Goal: Task Accomplishment & Management: Manage account settings

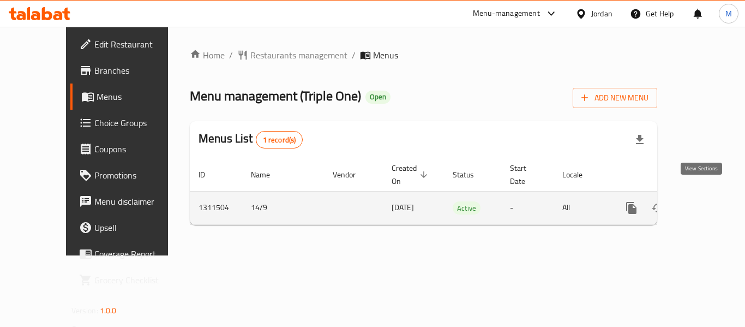
click at [697, 195] on link "enhanced table" at bounding box center [710, 208] width 26 height 26
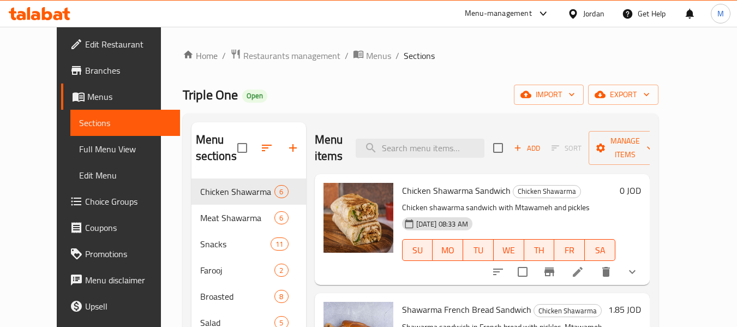
click at [79, 143] on span "Full Menu View" at bounding box center [125, 148] width 92 height 13
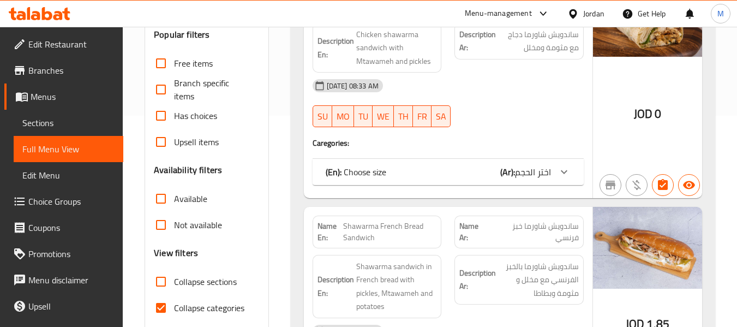
scroll to position [273, 0]
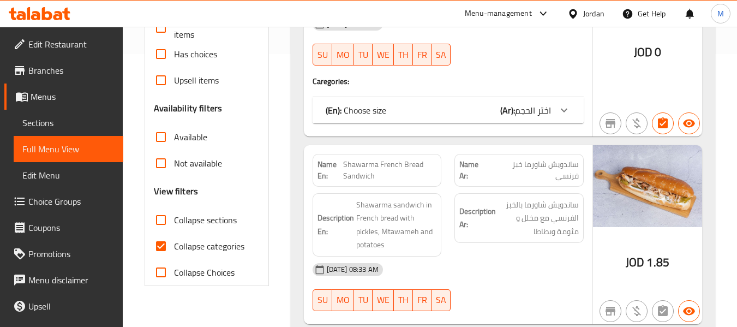
click at [212, 248] on span "Collapse categories" at bounding box center [209, 245] width 70 height 13
click at [174, 248] on input "Collapse categories" at bounding box center [161, 246] width 26 height 26
checkbox input "false"
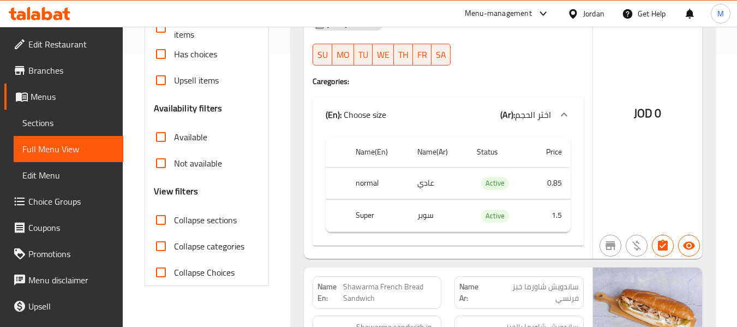
scroll to position [0, 0]
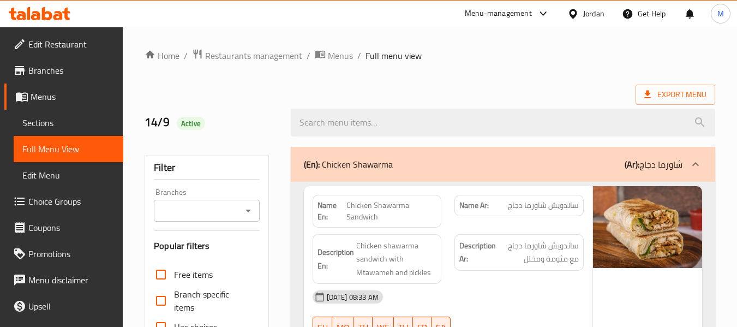
click at [572, 6] on div "Jordan" at bounding box center [585, 14] width 55 height 26
click at [585, 16] on div "Jordan" at bounding box center [593, 14] width 21 height 12
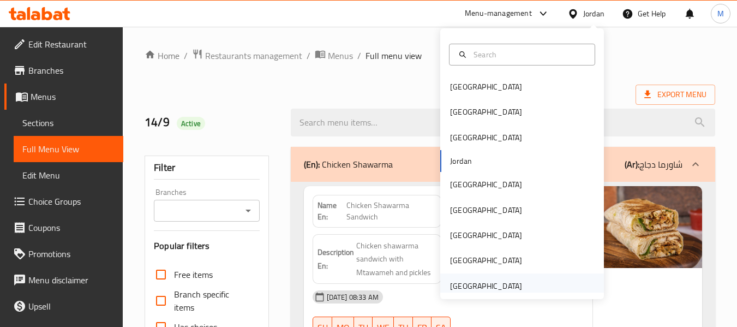
click at [489, 283] on div "[GEOGRAPHIC_DATA]" at bounding box center [486, 286] width 72 height 12
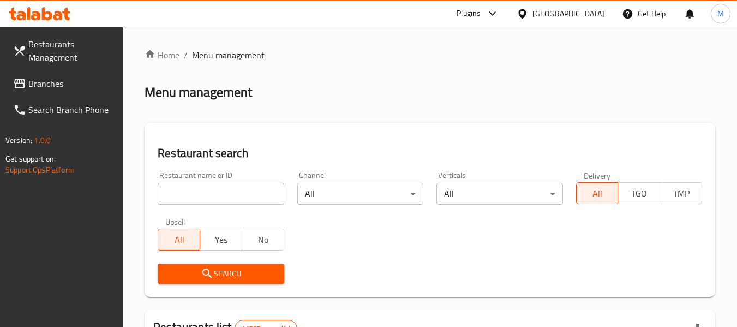
click at [212, 190] on input "search" at bounding box center [221, 194] width 126 height 22
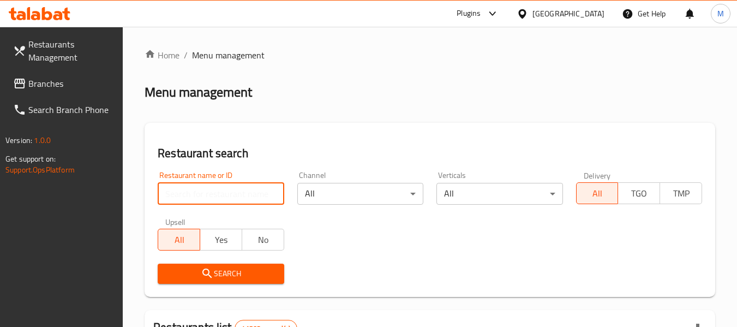
paste input "BAHRI CAFTERIA"
type input "BAHRI CAFTERIA"
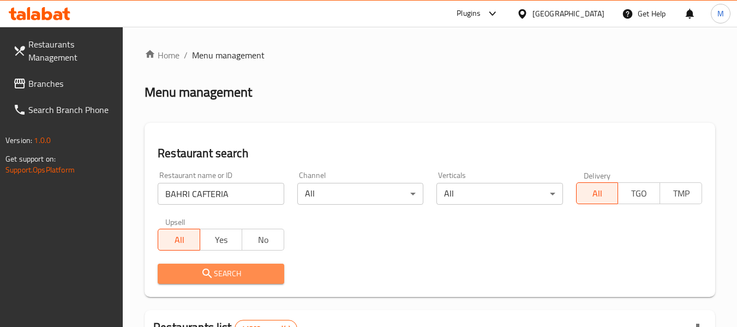
click at [217, 274] on span "Search" at bounding box center [220, 274] width 108 height 14
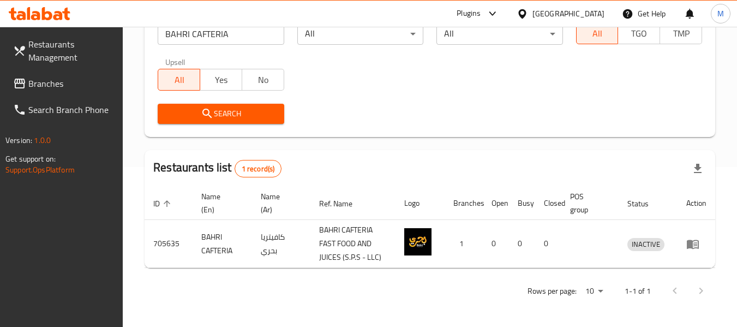
scroll to position [160, 0]
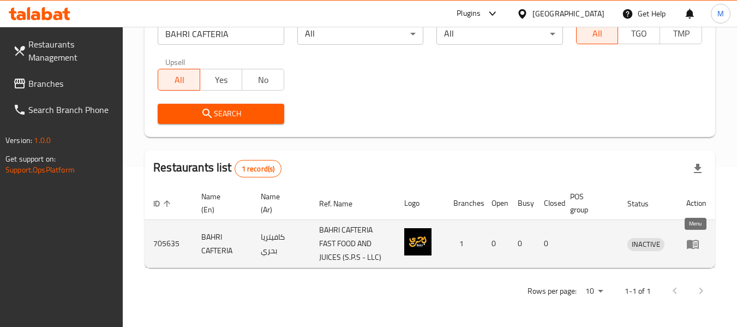
click at [696, 242] on icon "enhanced table" at bounding box center [692, 243] width 13 height 13
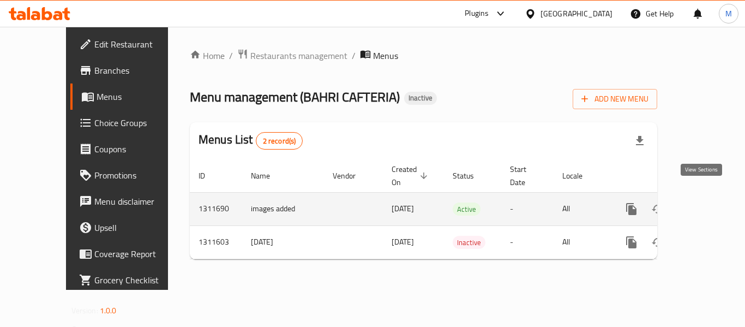
click at [705, 202] on icon "enhanced table" at bounding box center [709, 208] width 13 height 13
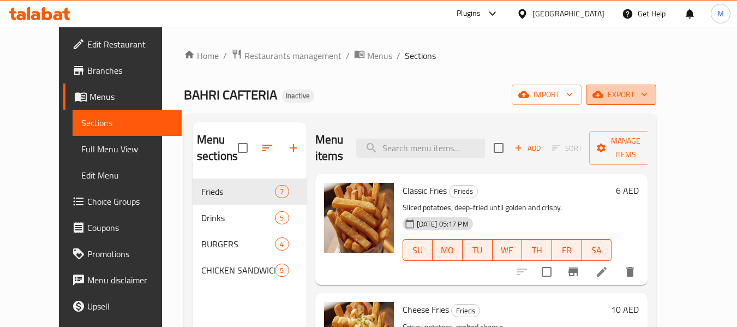
click at [649, 98] on icon "button" at bounding box center [643, 94] width 11 height 11
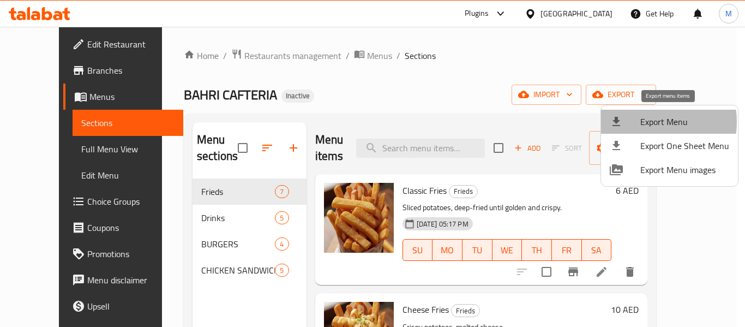
click at [636, 122] on div at bounding box center [624, 121] width 31 height 13
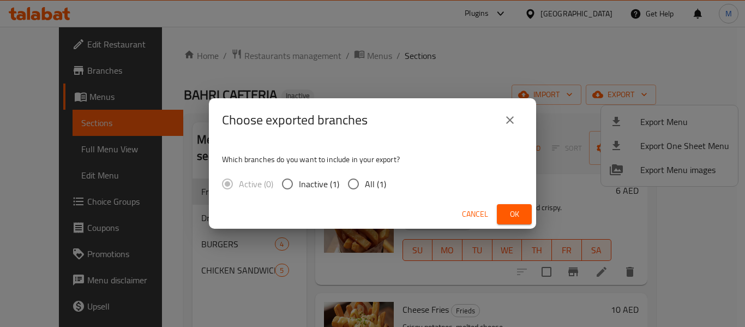
click at [367, 194] on label "All (1)" at bounding box center [364, 183] width 44 height 23
click at [365, 194] on input "All (1)" at bounding box center [353, 183] width 23 height 23
radio input "true"
click at [525, 216] on button "Ok" at bounding box center [514, 214] width 35 height 20
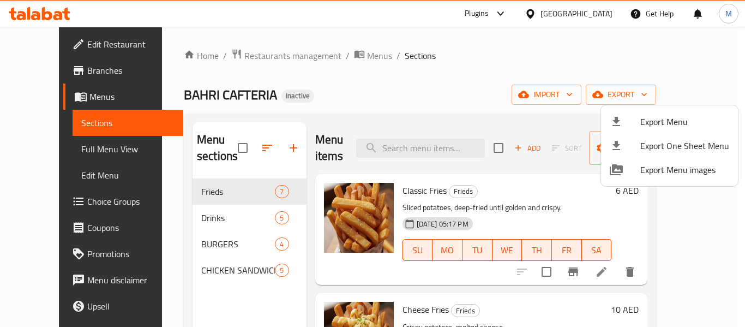
click at [201, 199] on div at bounding box center [372, 163] width 745 height 327
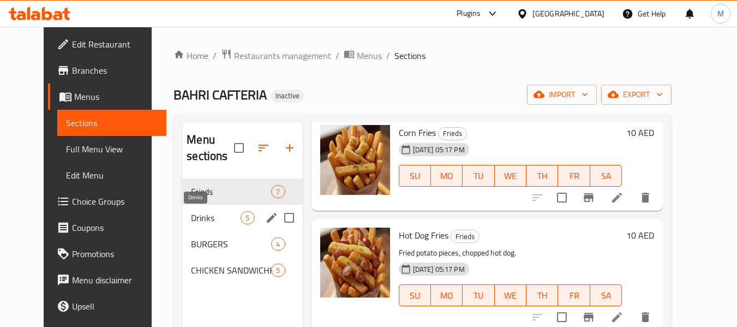
click at [191, 213] on span "Drinks" at bounding box center [216, 217] width 50 height 13
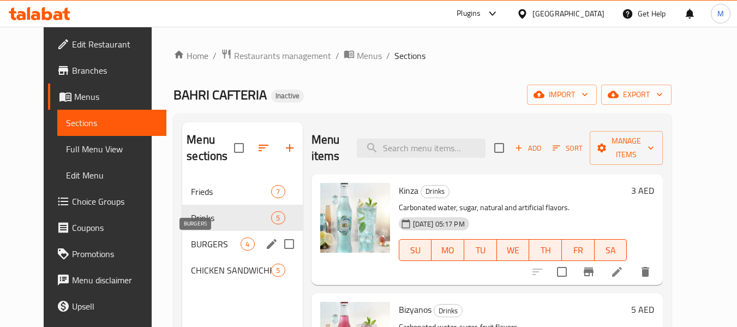
click at [191, 237] on span "BURGERS" at bounding box center [216, 243] width 50 height 13
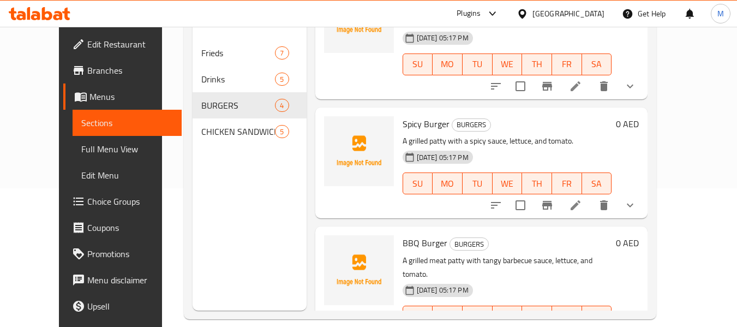
scroll to position [153, 0]
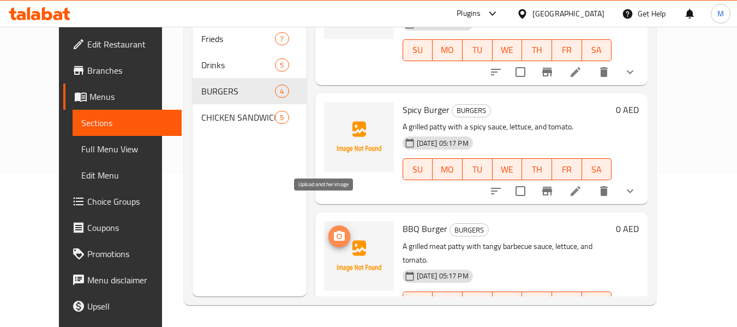
click at [333, 230] on icon "upload picture" at bounding box center [339, 236] width 13 height 13
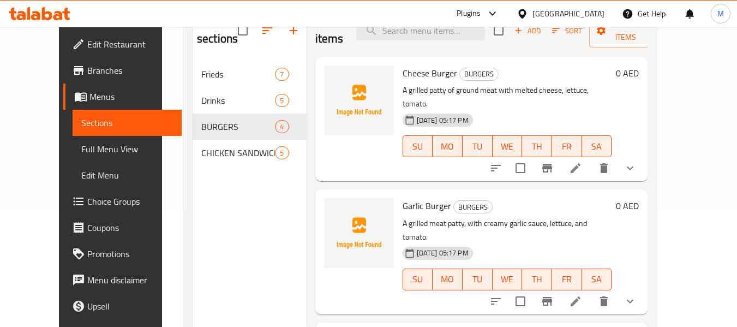
scroll to position [98, 0]
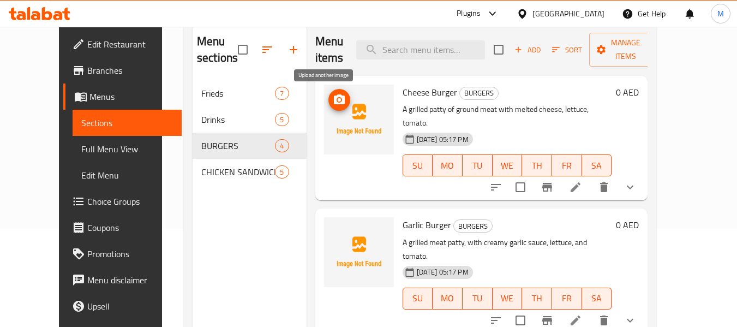
click at [333, 100] on icon "upload picture" at bounding box center [339, 99] width 13 height 13
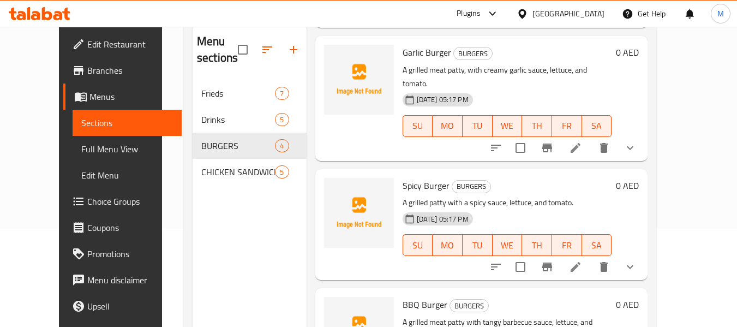
scroll to position [194, 0]
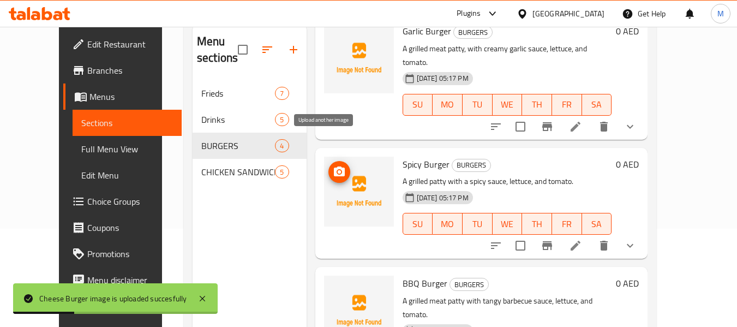
click at [334, 166] on icon "upload picture" at bounding box center [339, 171] width 11 height 10
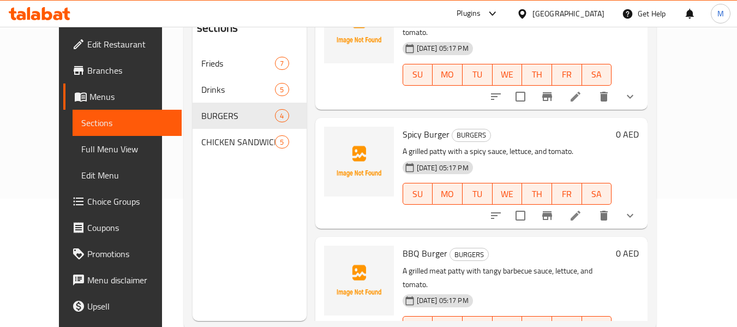
scroll to position [153, 0]
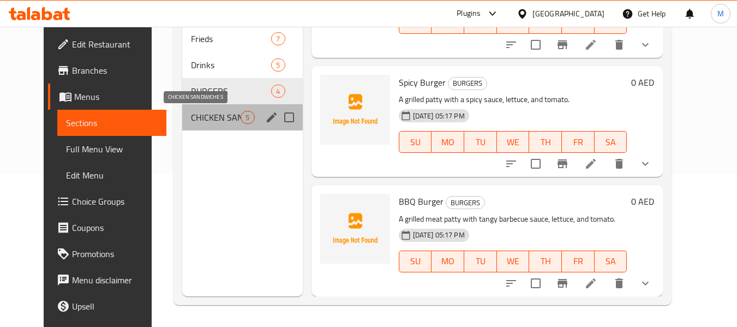
click at [198, 113] on span "CHICKEN SANDWICHES" at bounding box center [216, 117] width 50 height 13
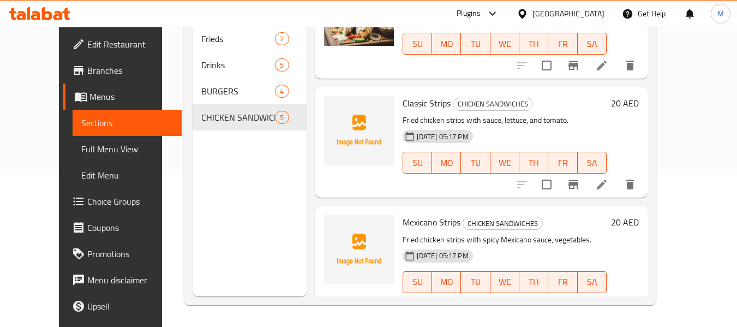
scroll to position [188, 0]
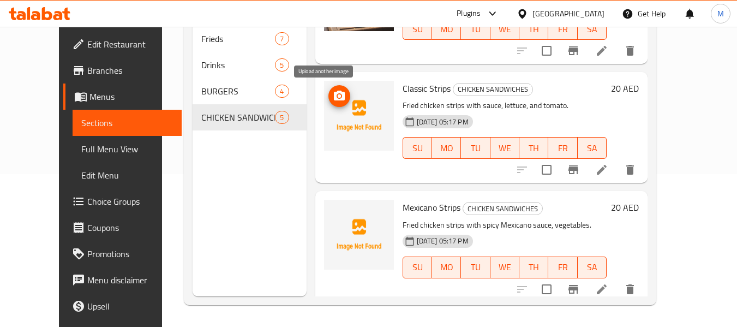
click at [332, 96] on span "upload picture" at bounding box center [339, 95] width 22 height 13
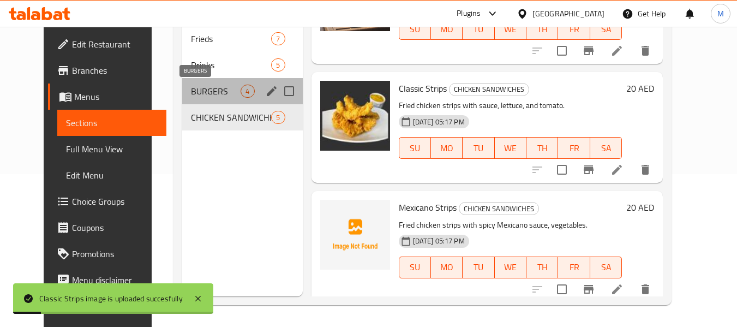
click at [206, 96] on span "BURGERS" at bounding box center [216, 90] width 50 height 13
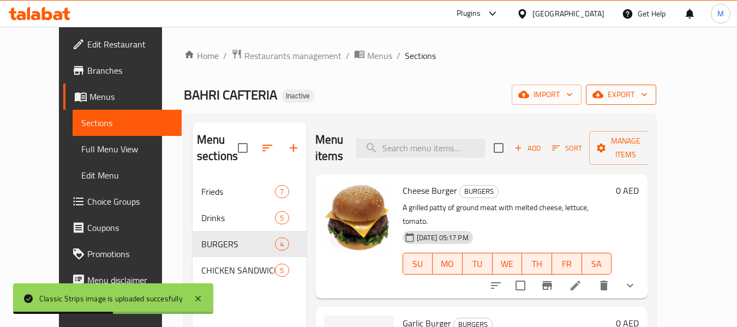
click at [647, 88] on span "export" at bounding box center [620, 95] width 53 height 14
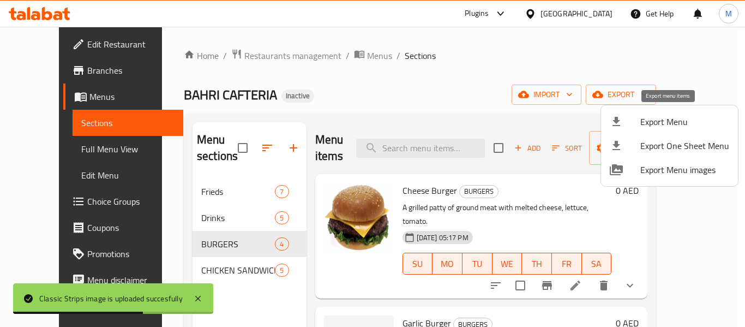
click at [681, 124] on span "Export Menu" at bounding box center [684, 121] width 89 height 13
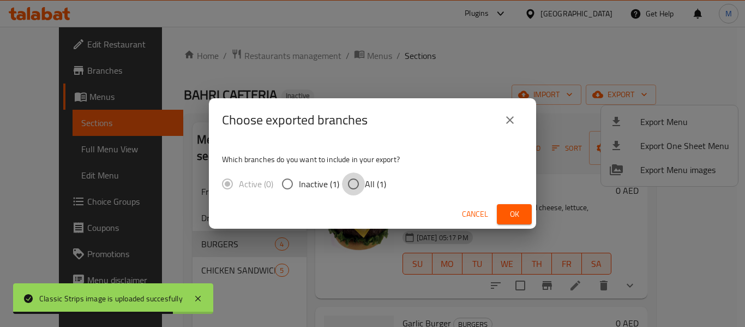
click at [363, 180] on input "All (1)" at bounding box center [353, 183] width 23 height 23
radio input "true"
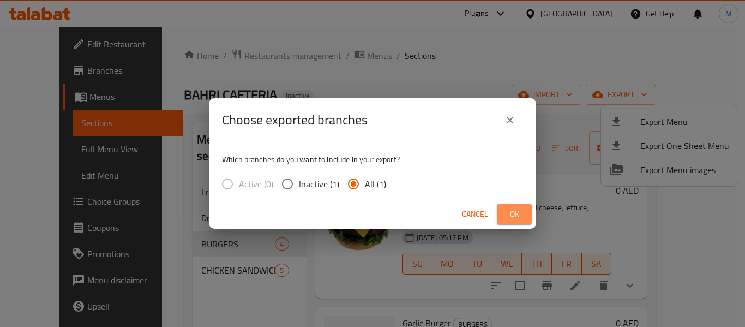
click at [516, 214] on span "Ok" at bounding box center [513, 214] width 17 height 14
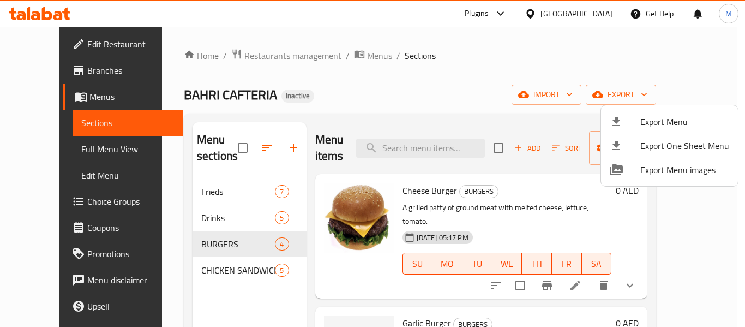
drag, startPoint x: 338, startPoint y: 76, endPoint x: 339, endPoint y: 70, distance: 6.1
click at [339, 76] on div at bounding box center [372, 163] width 745 height 327
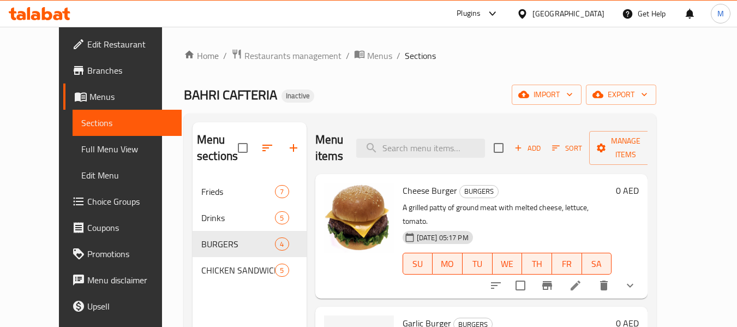
click at [87, 41] on span "Edit Restaurant" at bounding box center [130, 44] width 86 height 13
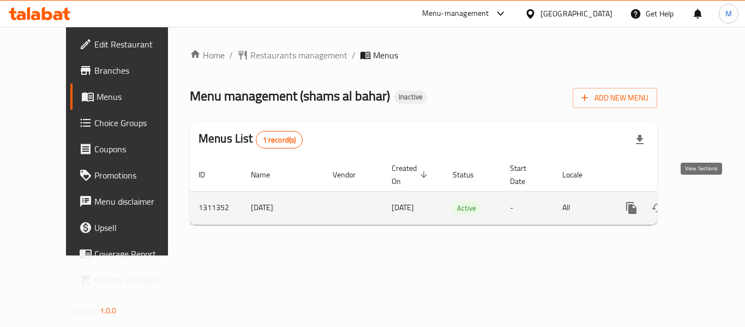
click at [705, 203] on icon "enhanced table" at bounding box center [710, 208] width 10 height 10
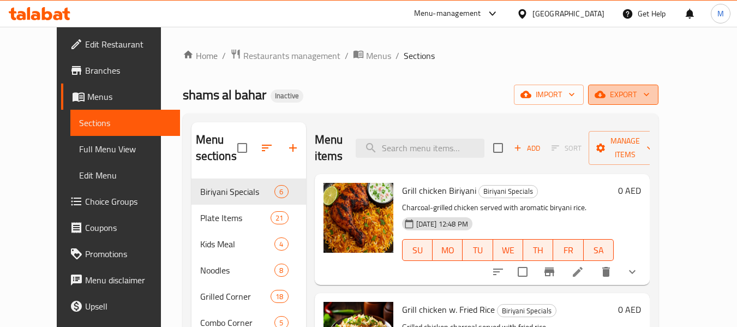
click at [649, 101] on span "export" at bounding box center [622, 95] width 53 height 14
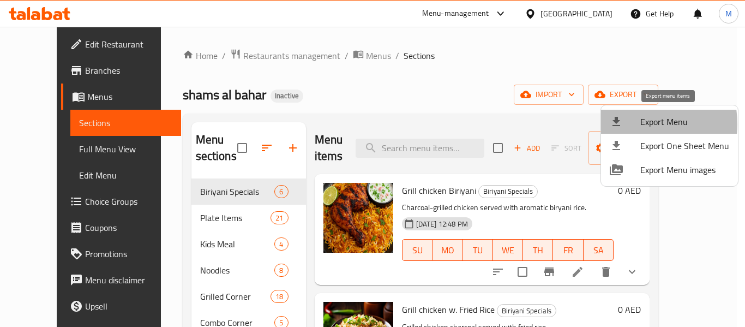
click at [632, 125] on div at bounding box center [624, 121] width 31 height 13
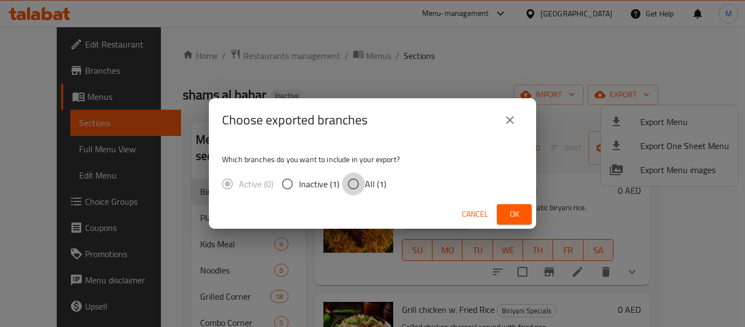
click at [361, 179] on input "All (1)" at bounding box center [353, 183] width 23 height 23
radio input "true"
click at [515, 214] on span "Ok" at bounding box center [513, 214] width 17 height 14
